Goal: Check status: Check status

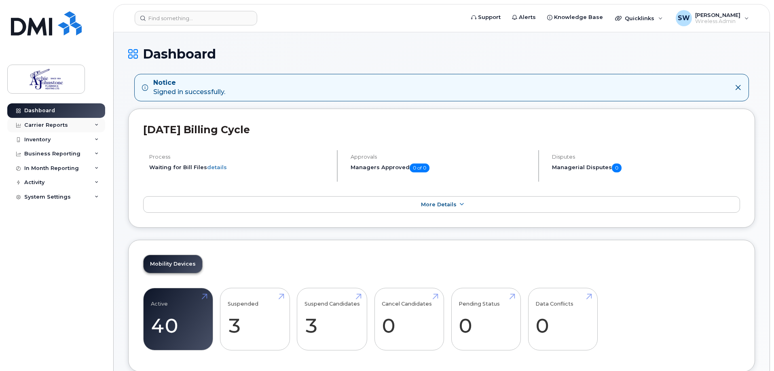
click at [34, 127] on div "Carrier Reports" at bounding box center [46, 125] width 44 height 6
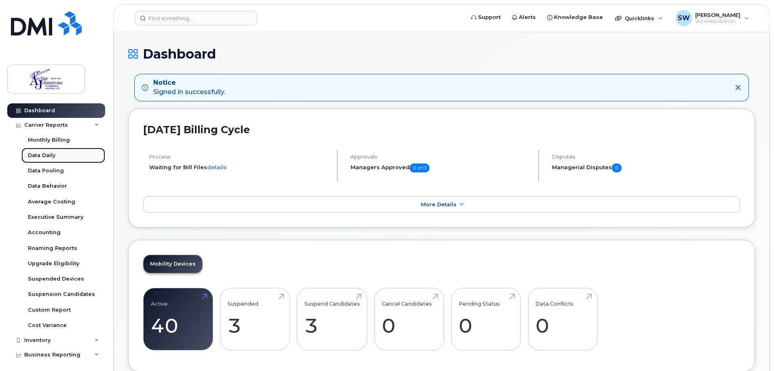
click at [36, 154] on div "Data Daily" at bounding box center [41, 155] width 27 height 7
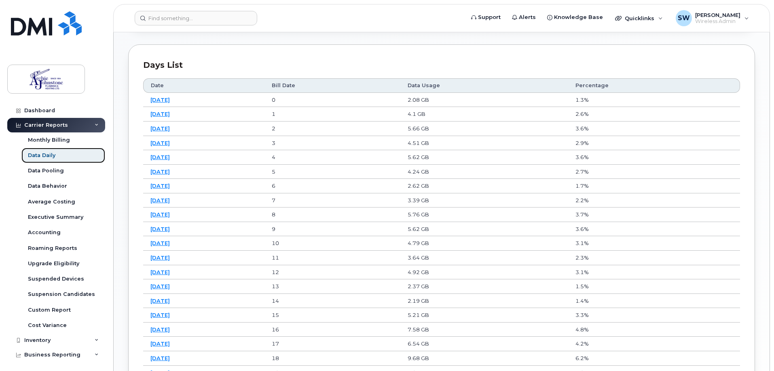
scroll to position [283, 0]
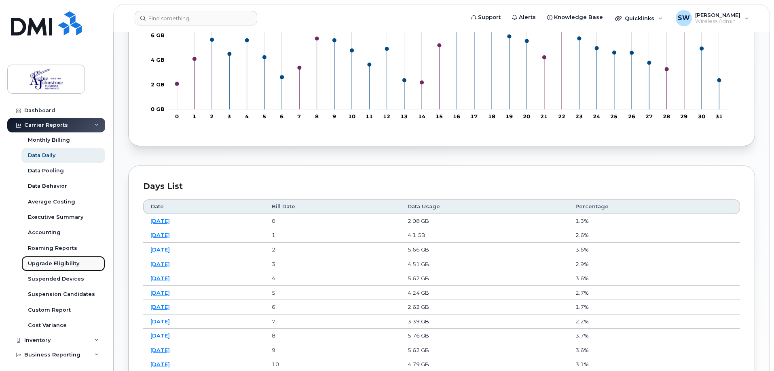
click at [42, 263] on div "Upgrade Eligibility" at bounding box center [53, 263] width 51 height 7
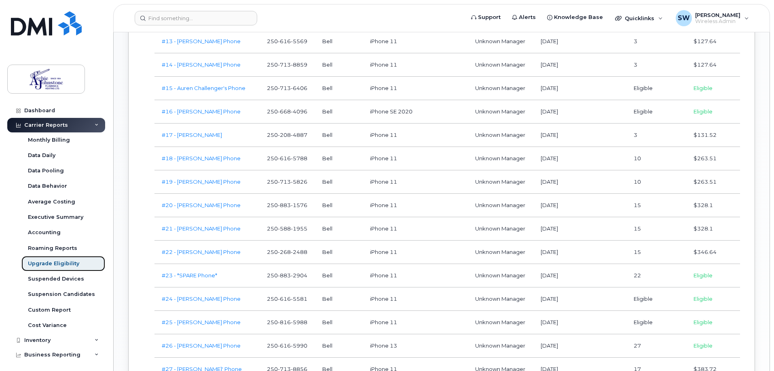
scroll to position [889, 0]
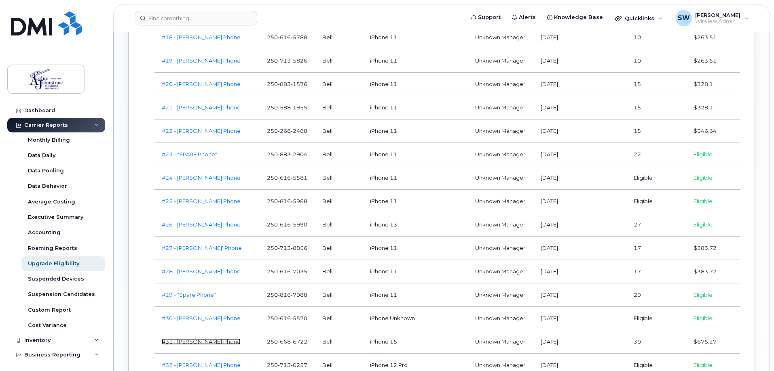
click at [240, 339] on link "#31 - [PERSON_NAME] Phone" at bounding box center [201, 342] width 79 height 6
click at [53, 187] on div "Data Behavior" at bounding box center [47, 186] width 39 height 7
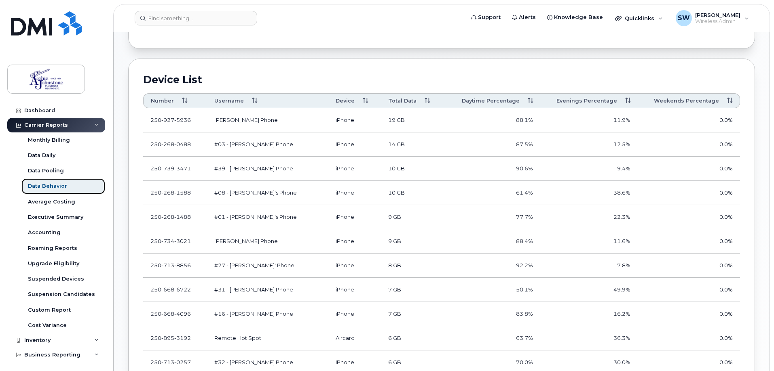
scroll to position [46, 0]
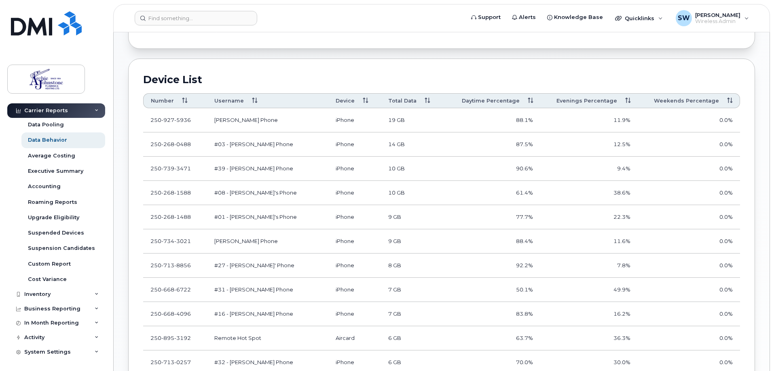
click at [41, 113] on div "Carrier Reports" at bounding box center [46, 111] width 44 height 6
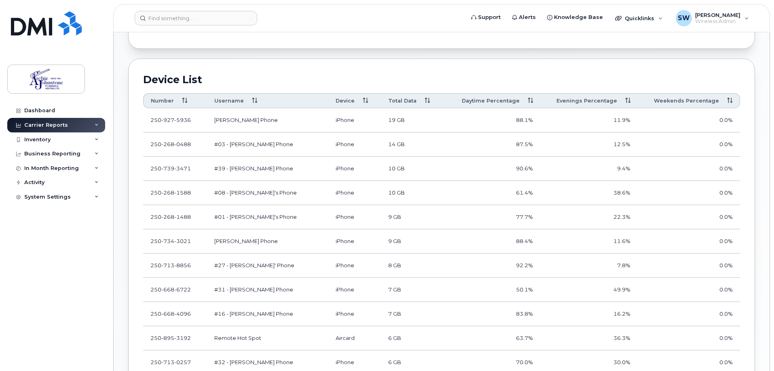
click at [42, 122] on div "Carrier Reports" at bounding box center [46, 125] width 44 height 6
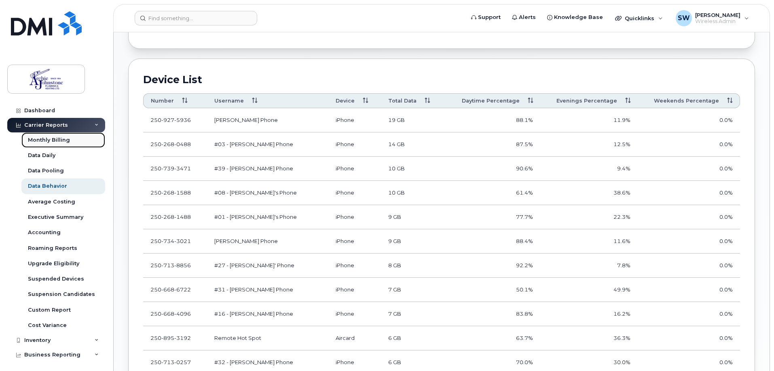
click at [48, 137] on div "Monthly Billing" at bounding box center [49, 140] width 42 height 7
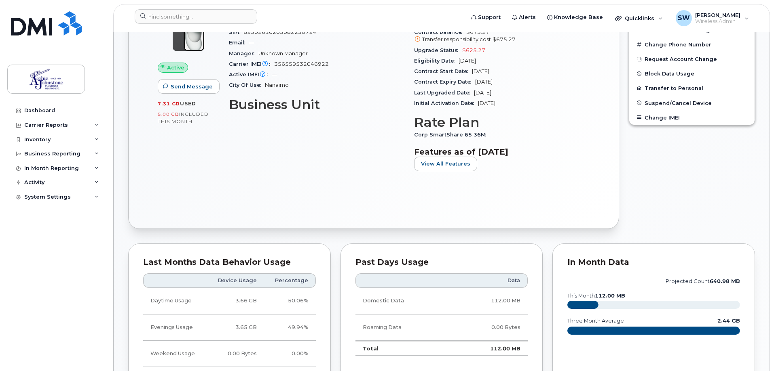
scroll to position [81, 0]
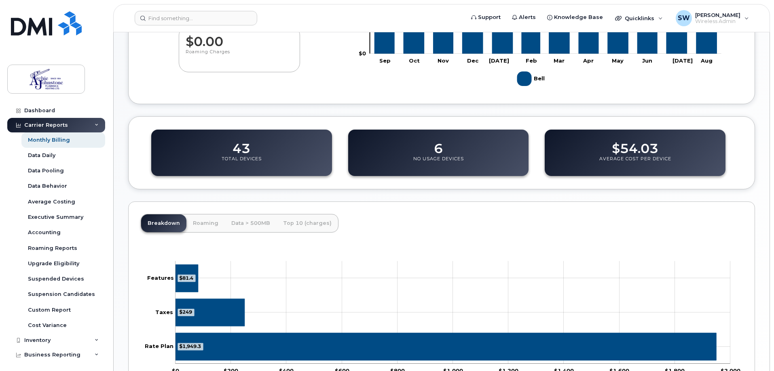
scroll to position [262, 0]
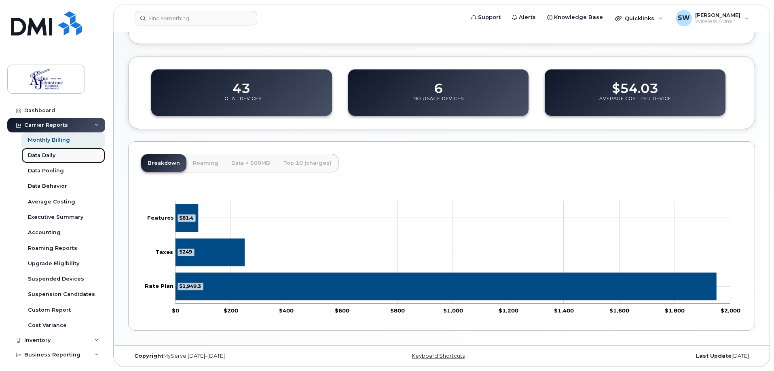
click at [49, 156] on div "Data Daily" at bounding box center [41, 155] width 27 height 7
